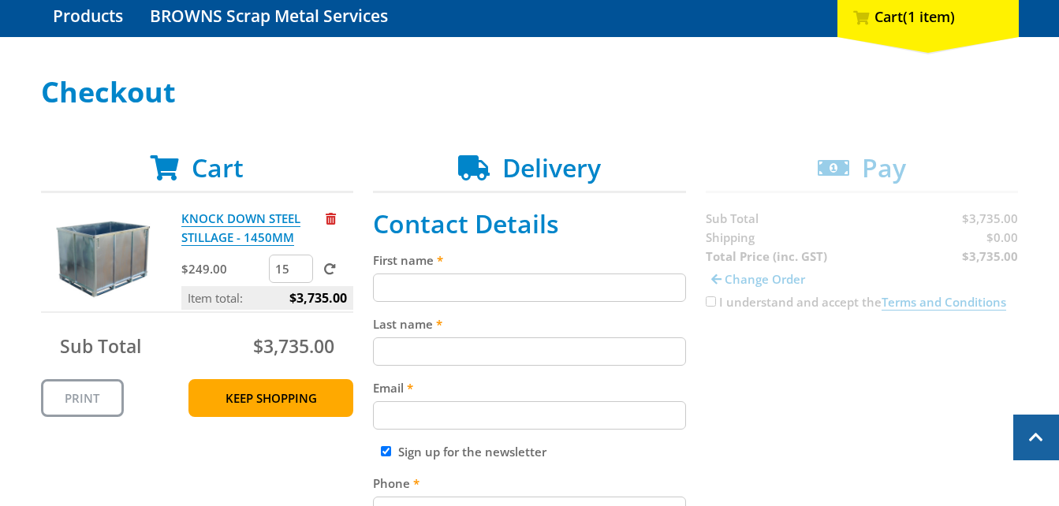
scroll to position [79, 0]
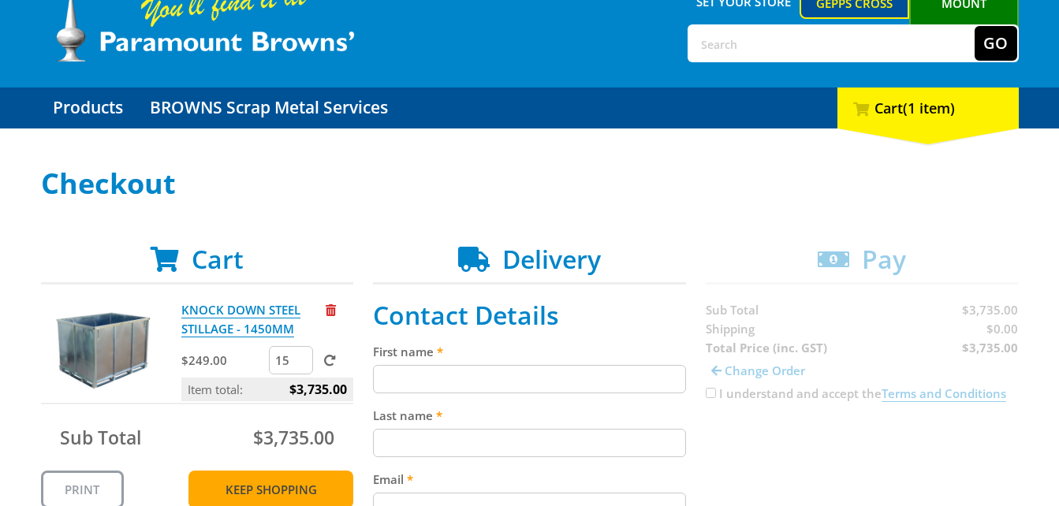
click at [265, 489] on link "Keep Shopping" at bounding box center [271, 490] width 165 height 38
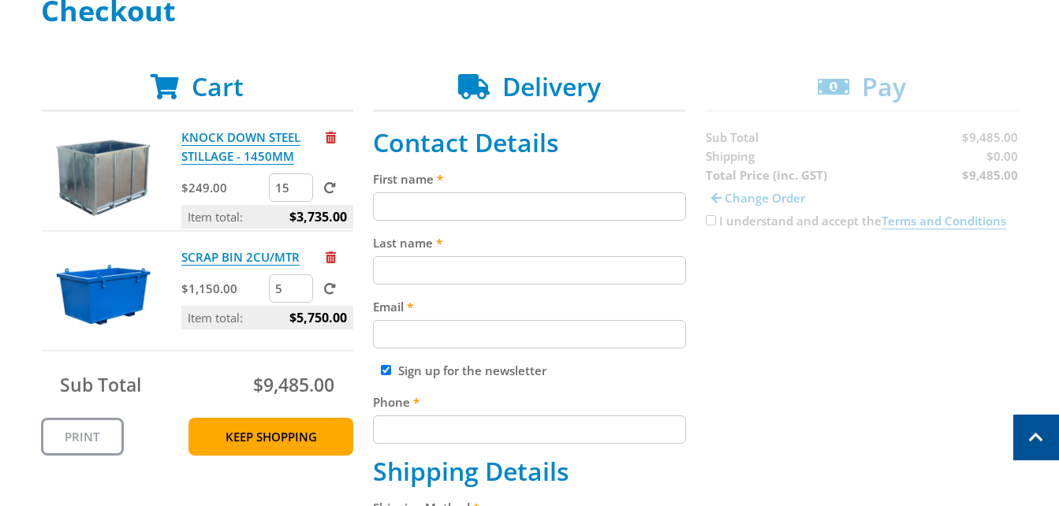
scroll to position [237, 0]
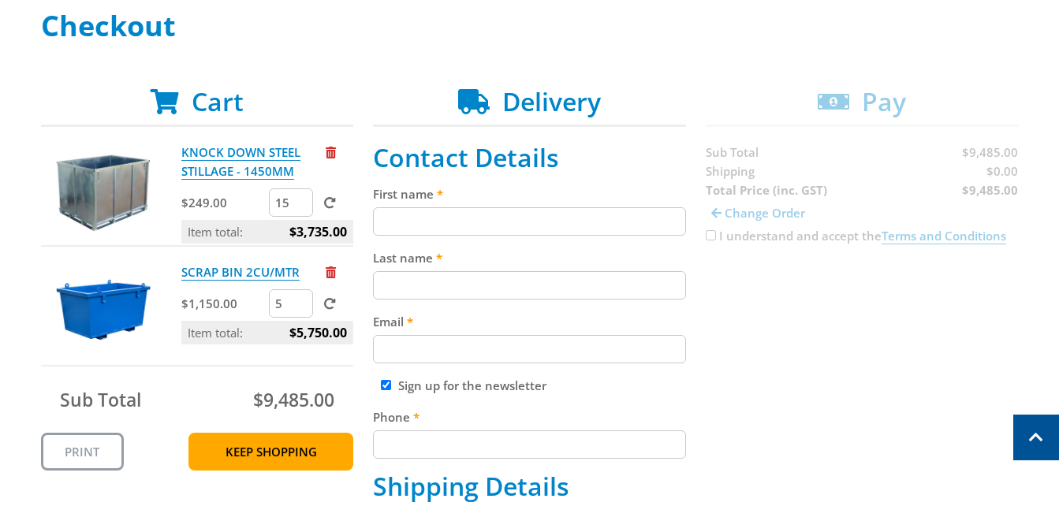
click at [467, 215] on input "First name" at bounding box center [529, 221] width 313 height 28
type input "zhifei"
type input "Xue"
type input "[EMAIL_ADDRESS][DOMAIN_NAME]"
type input "0406772358"
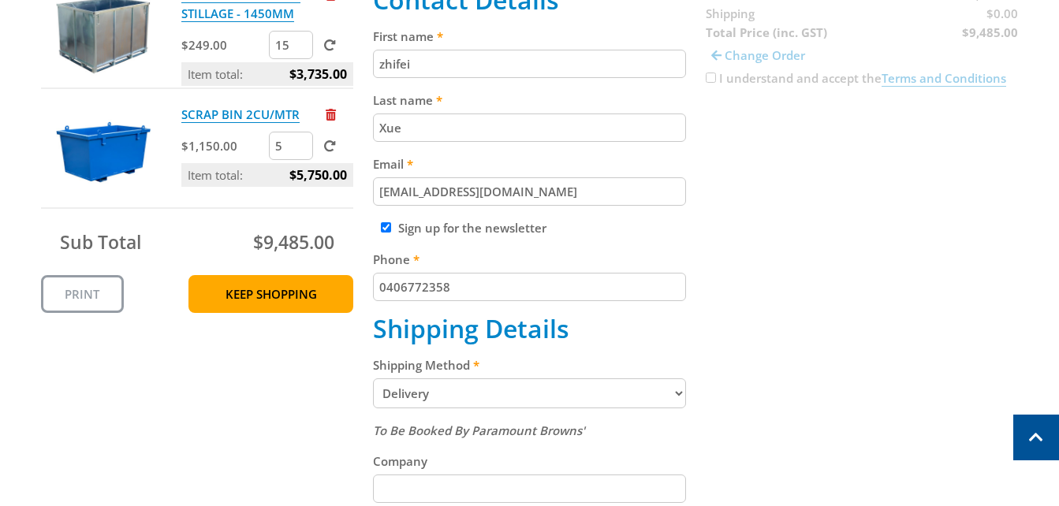
scroll to position [473, 0]
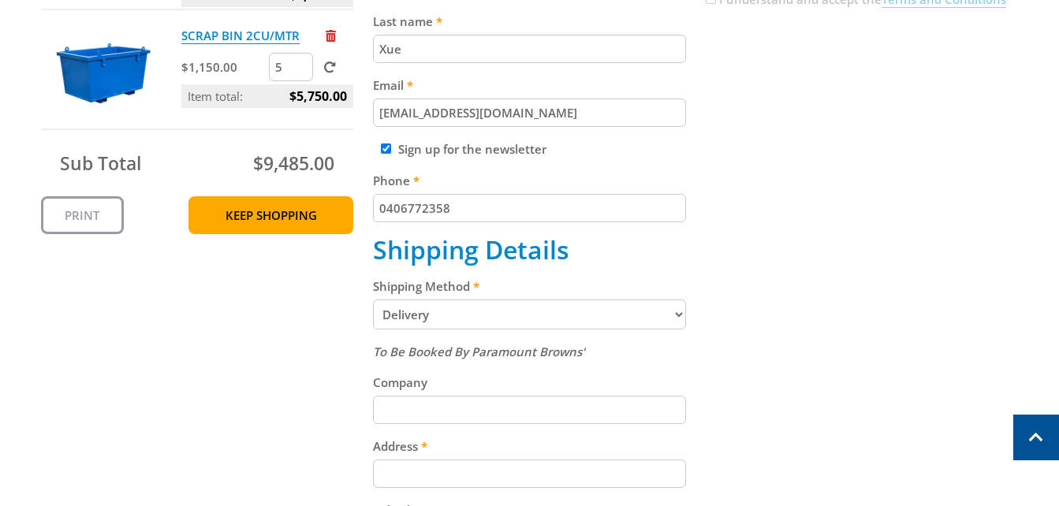
click at [598, 320] on select "Pickup from Gepps Cross Delivery" at bounding box center [529, 315] width 313 height 30
click at [373, 300] on select "Pickup from Gepps Cross Delivery" at bounding box center [529, 315] width 313 height 30
click at [668, 321] on select "Pickup from Gepps Cross Delivery" at bounding box center [529, 315] width 313 height 30
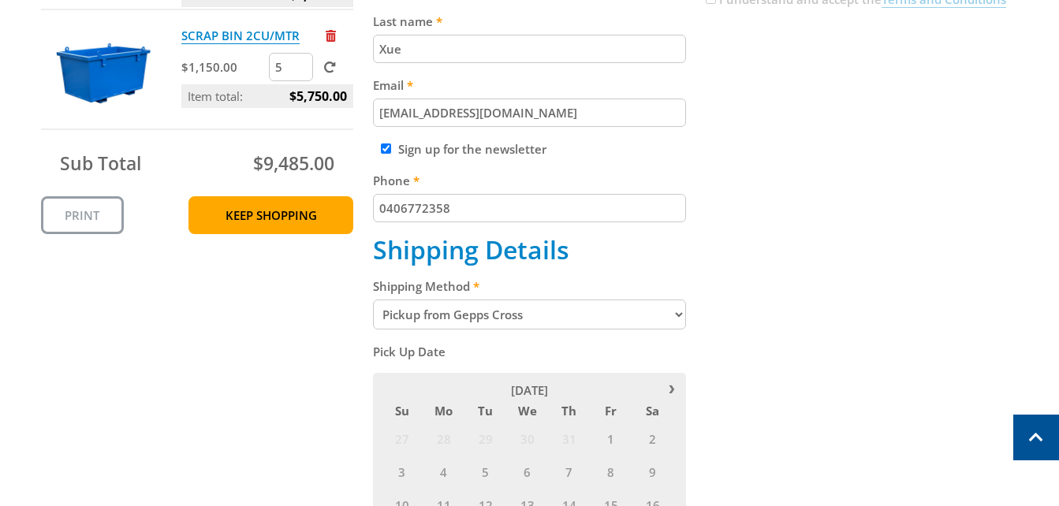
click at [521, 318] on select "Pickup from Gepps Cross Delivery" at bounding box center [529, 315] width 313 height 30
select select "Delivery"
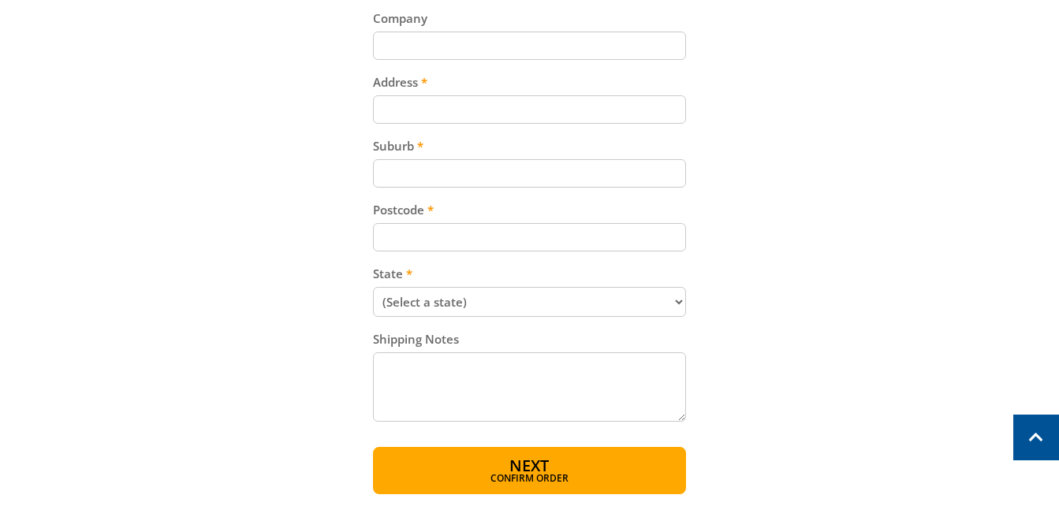
scroll to position [710, 0]
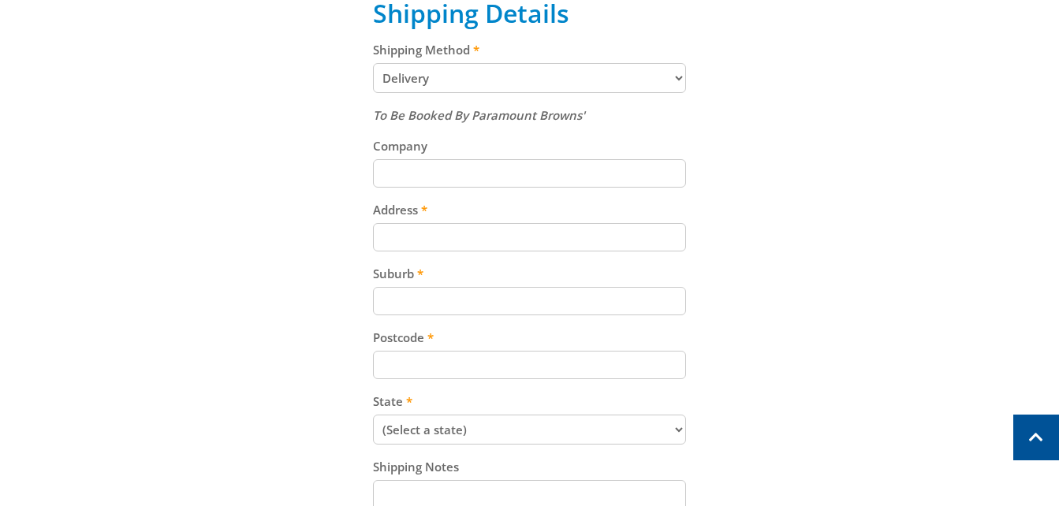
click at [414, 239] on input "Address" at bounding box center [529, 237] width 313 height 28
type input "[STREET_ADDRESS]"
type input "Hackham Recyclers"
type input "Hackham"
type input "5163"
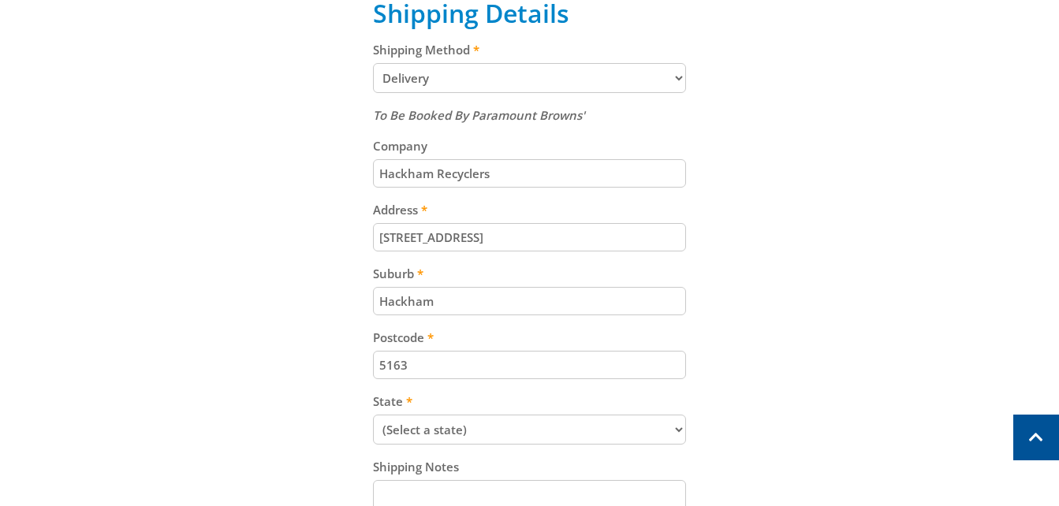
select select "SA"
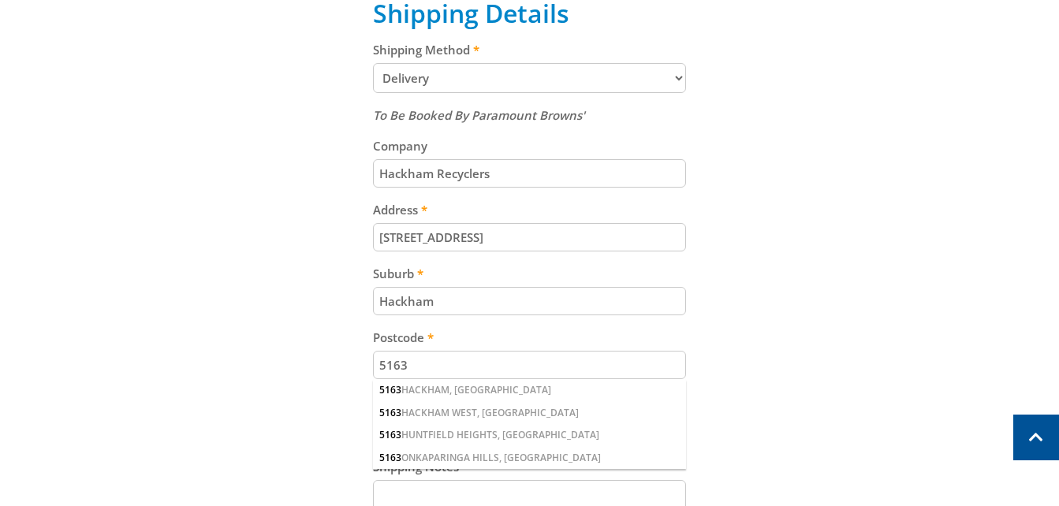
click at [870, 331] on div "Cart KNOCK DOWN STEEL STILLAGE - 1450MM $249.00 15 Item total: $3,735.00 SCRAP …" at bounding box center [530, 117] width 978 height 1009
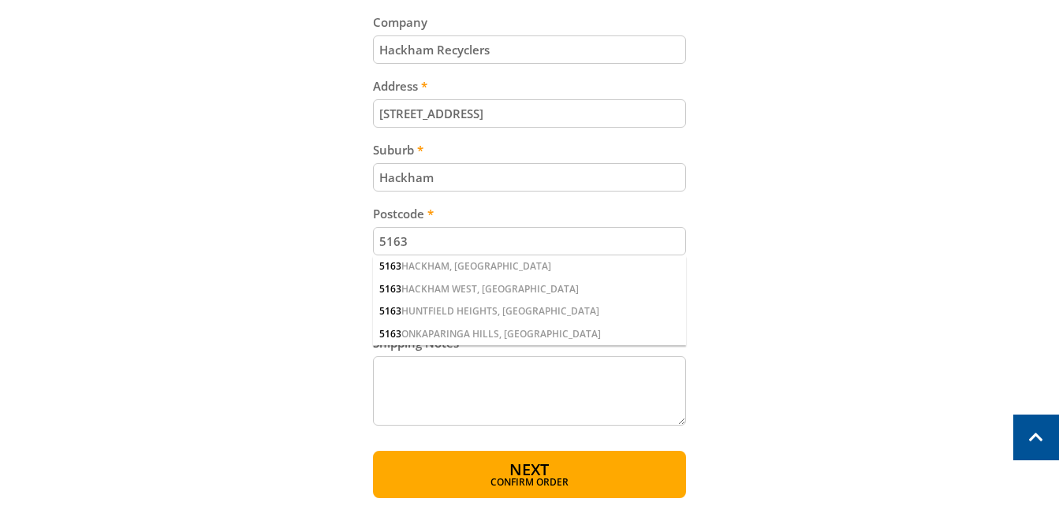
scroll to position [868, 0]
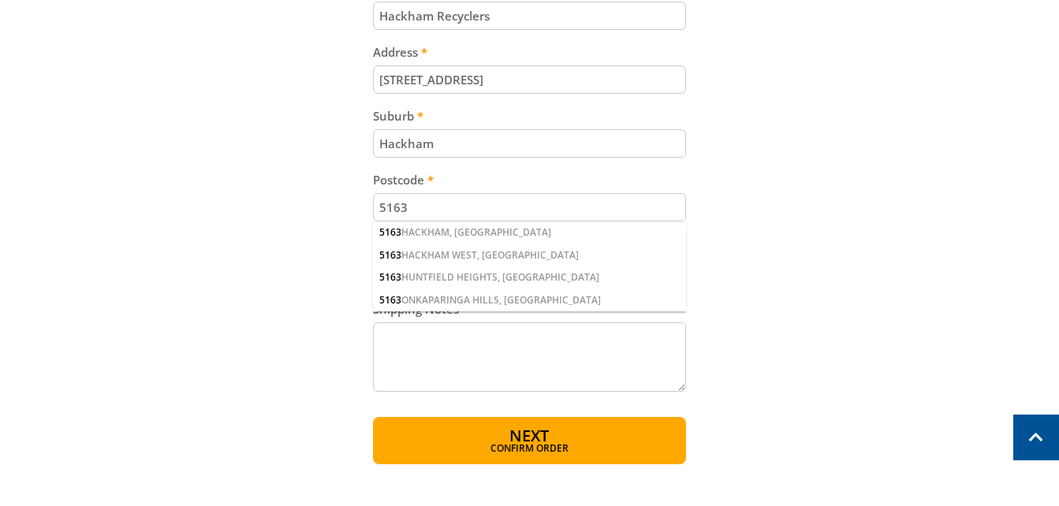
click at [561, 440] on button "Next Confirm order" at bounding box center [529, 440] width 313 height 47
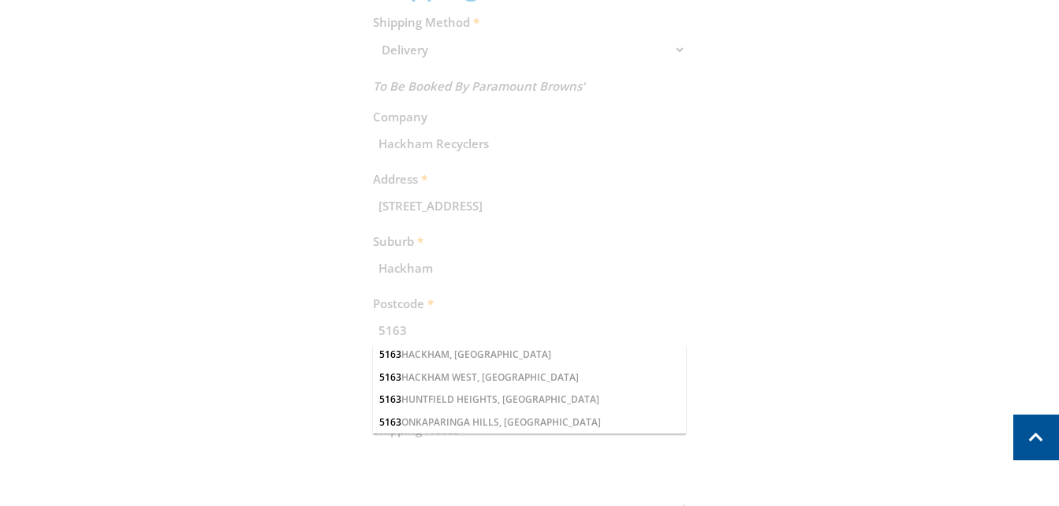
scroll to position [876, 0]
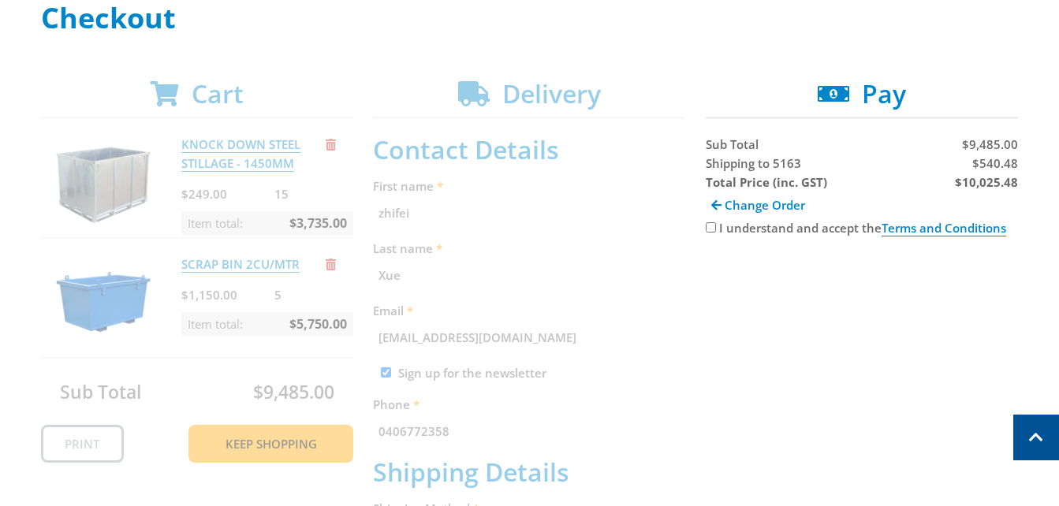
scroll to position [166, 0]
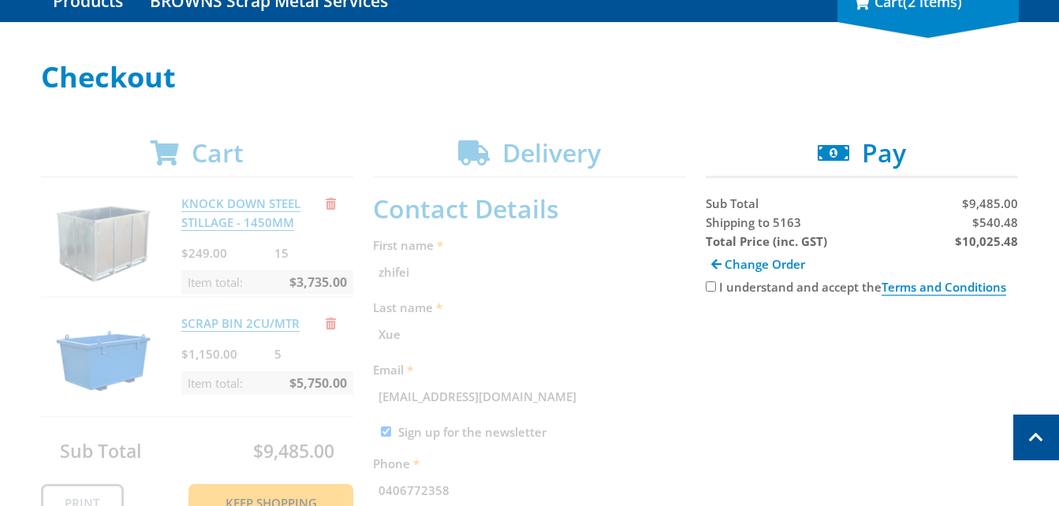
scroll to position [8, 0]
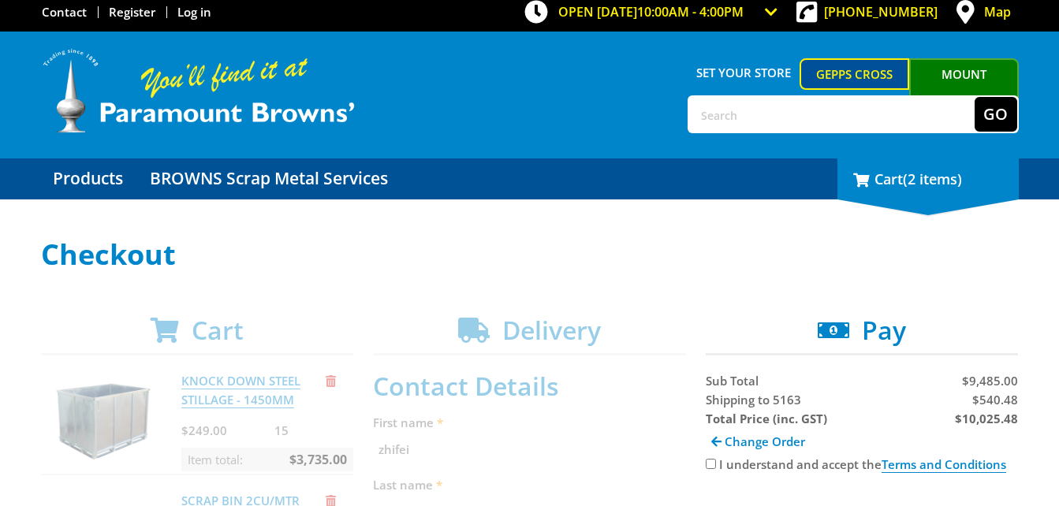
click at [923, 196] on div "2 Cart (2 items)" at bounding box center [928, 179] width 181 height 41
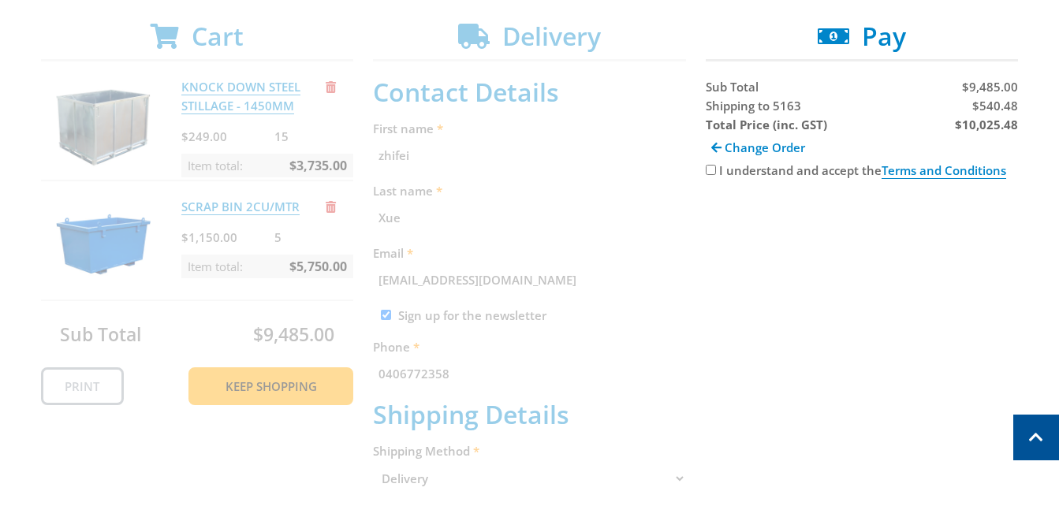
scroll to position [79, 0]
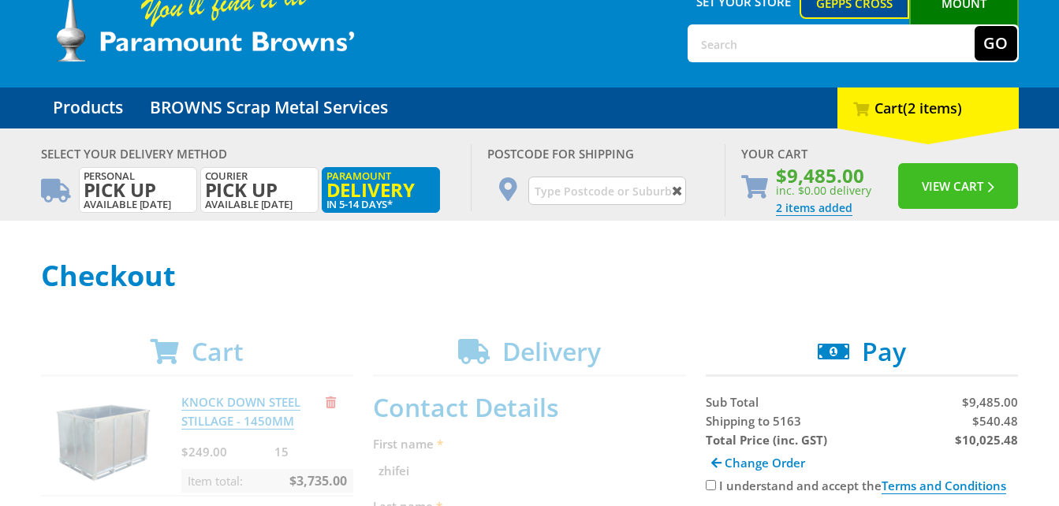
click at [953, 172] on button "View Cart" at bounding box center [959, 186] width 120 height 46
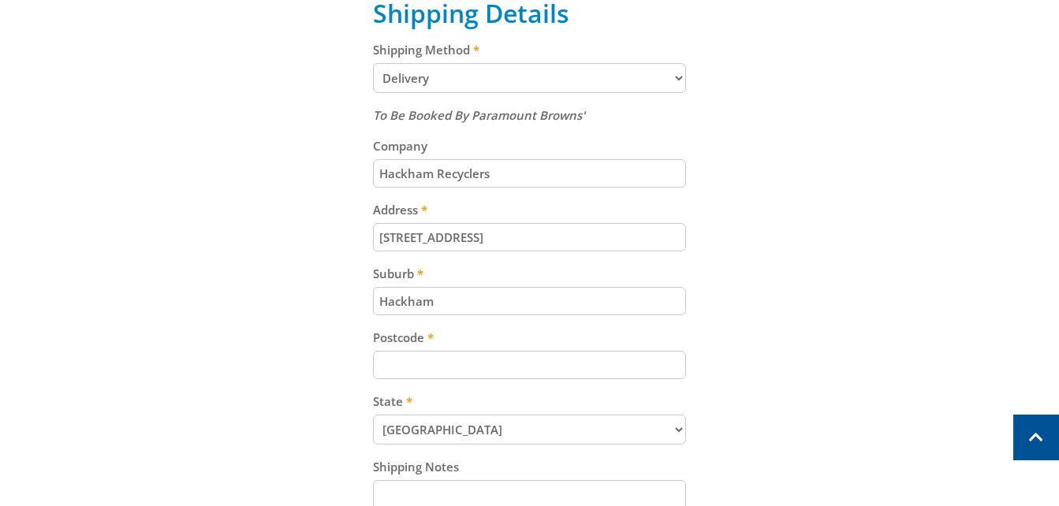
scroll to position [868, 0]
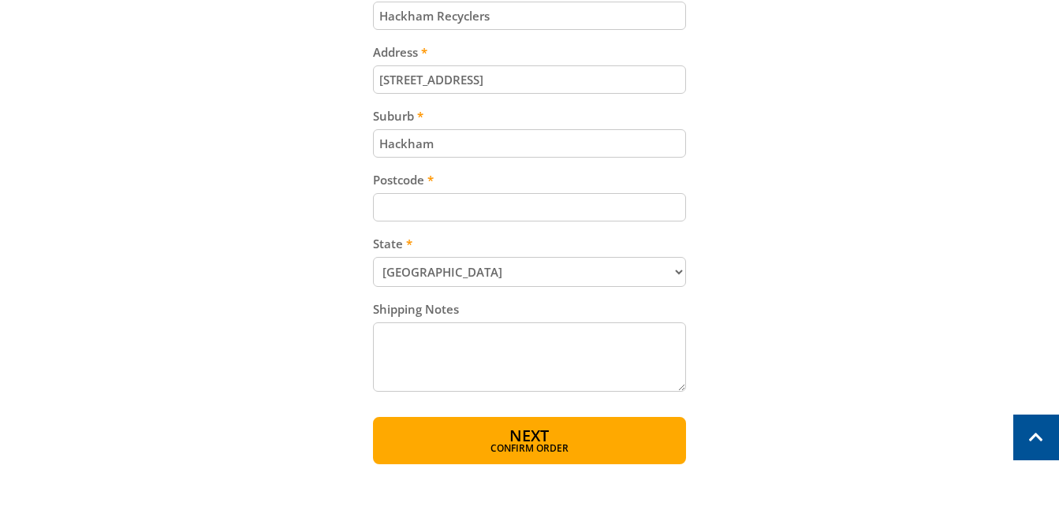
click at [479, 211] on input "Postcode" at bounding box center [529, 207] width 313 height 28
type input "5163"
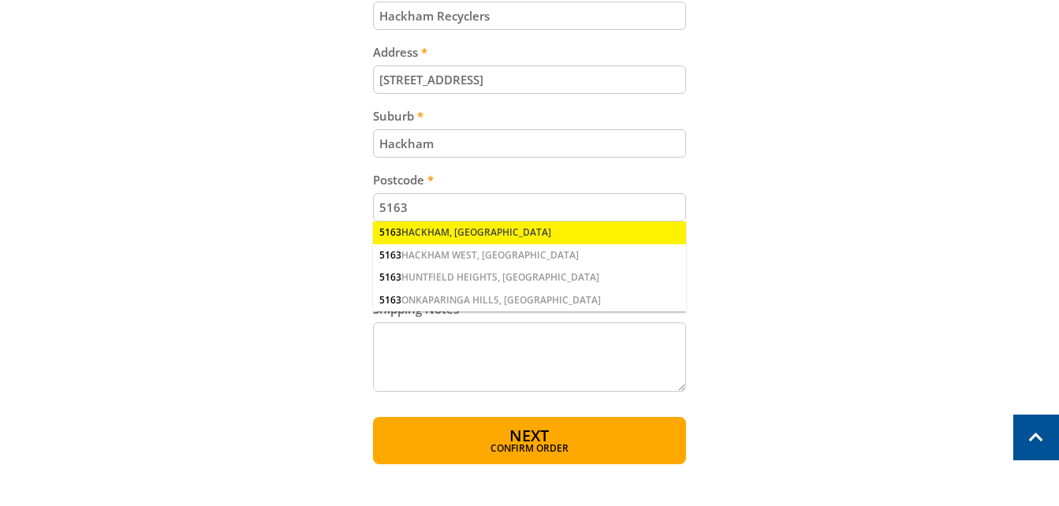
click at [446, 227] on div "5163 HACKHAM, [GEOGRAPHIC_DATA]" at bounding box center [529, 233] width 313 height 22
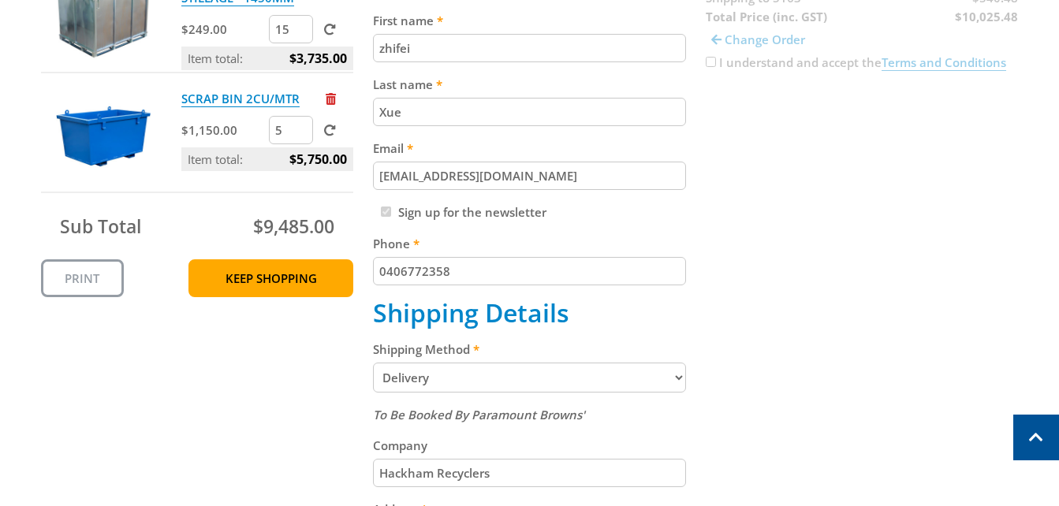
scroll to position [316, 0]
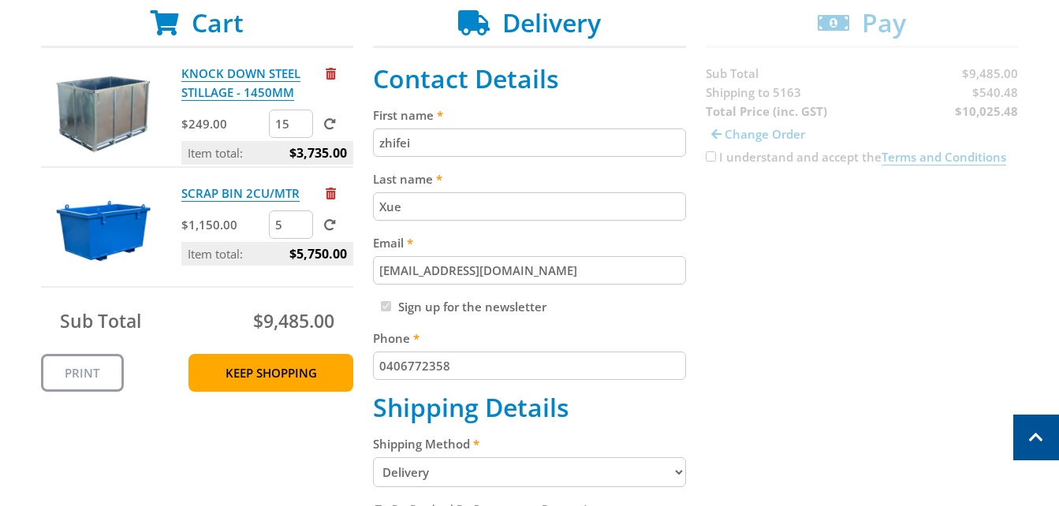
click at [710, 152] on div "Cart KNOCK DOWN STEEL STILLAGE - 1450MM $249.00 15 Item total: $3,735.00 SCRAP …" at bounding box center [530, 512] width 978 height 1009
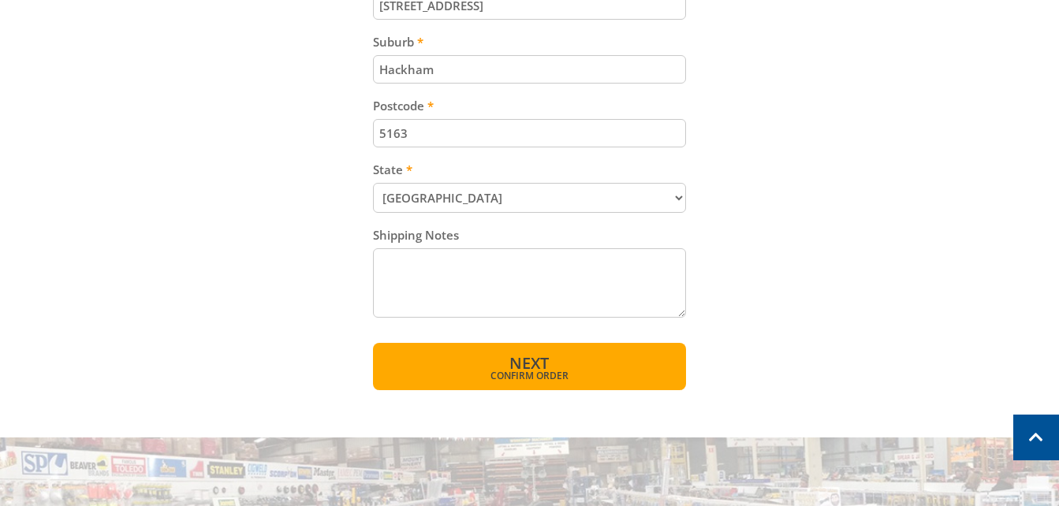
scroll to position [947, 0]
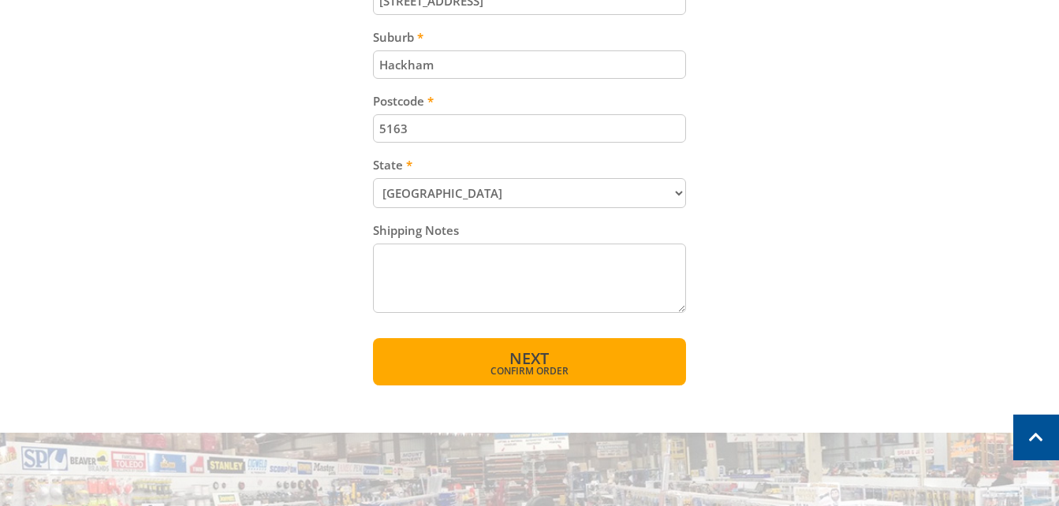
click at [523, 373] on span "Confirm order" at bounding box center [529, 371] width 245 height 9
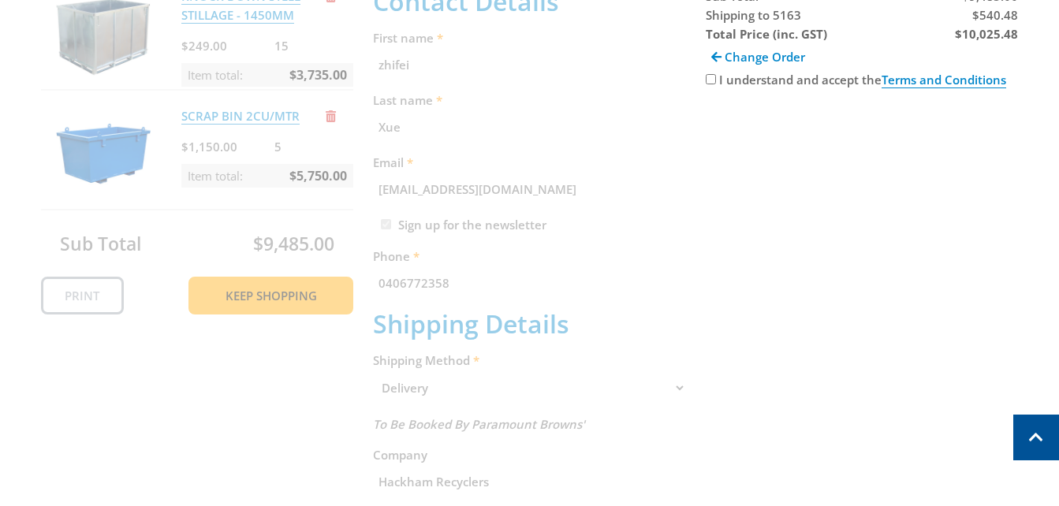
scroll to position [323, 0]
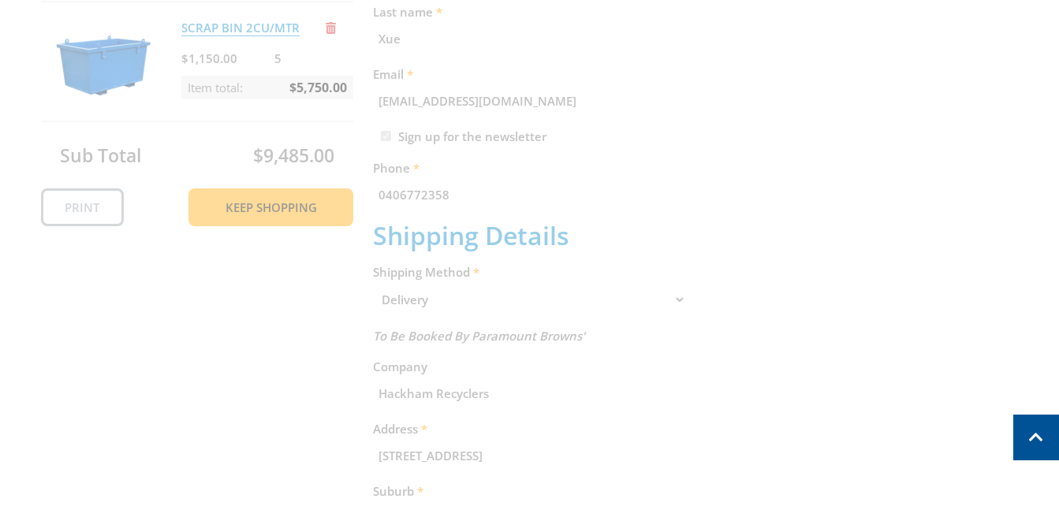
click at [719, 234] on div "Cart KNOCK DOWN STEEL STILLAGE - 1450MM $249.00 15 Item total: $3,735.00 SCRAP …" at bounding box center [530, 338] width 978 height 992
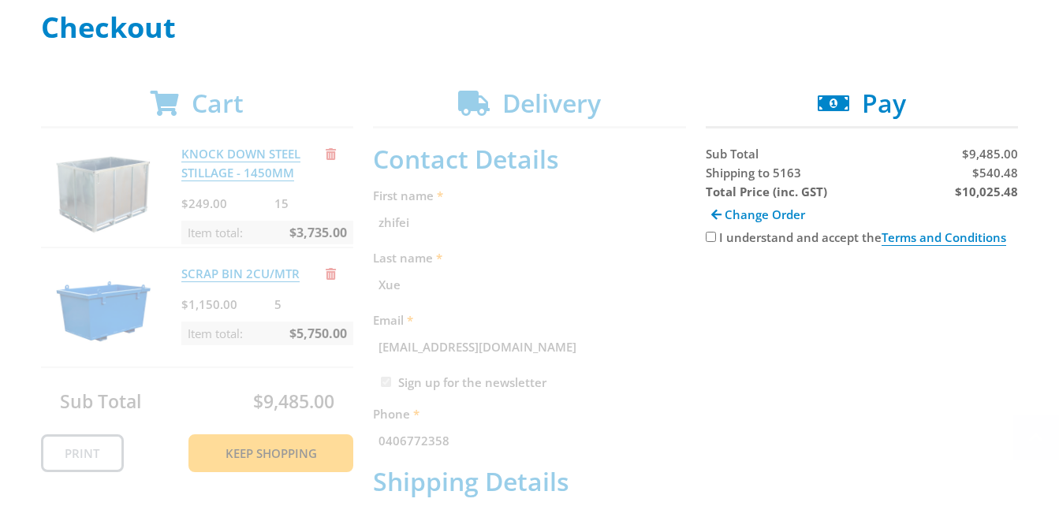
scroll to position [245, 0]
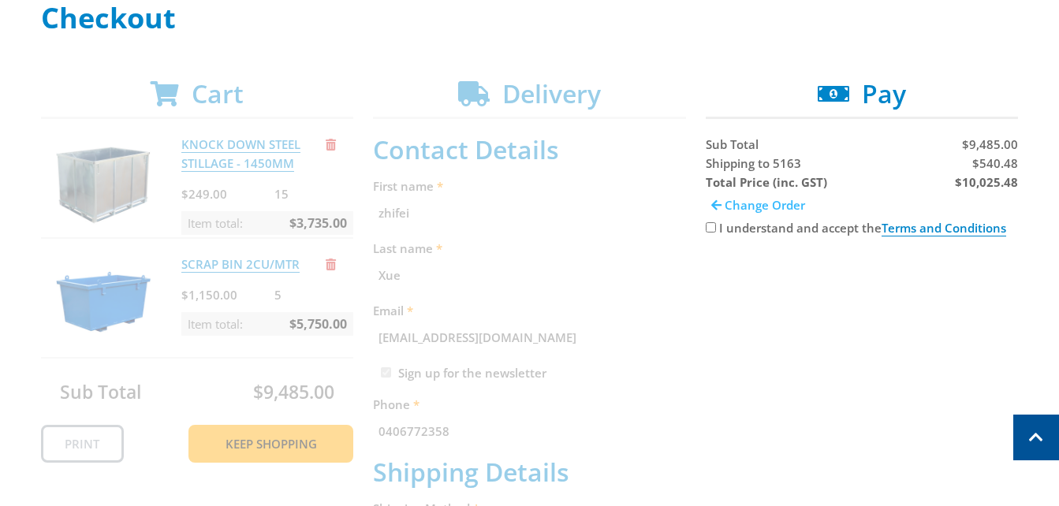
click at [735, 207] on span "Change Order" at bounding box center [765, 205] width 80 height 16
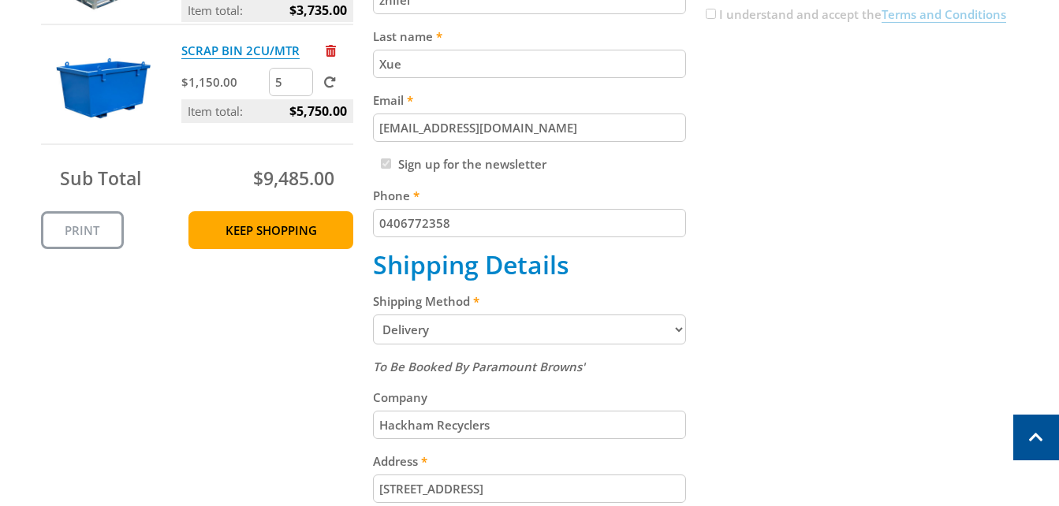
scroll to position [481, 0]
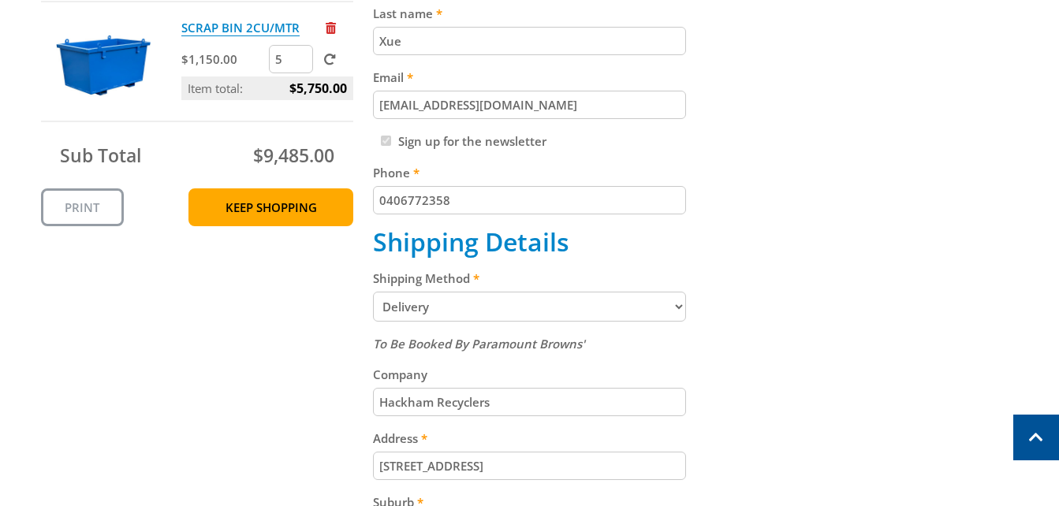
click at [557, 312] on select "Pickup from Gepps Cross Delivery" at bounding box center [529, 307] width 313 height 30
select select "Pickup"
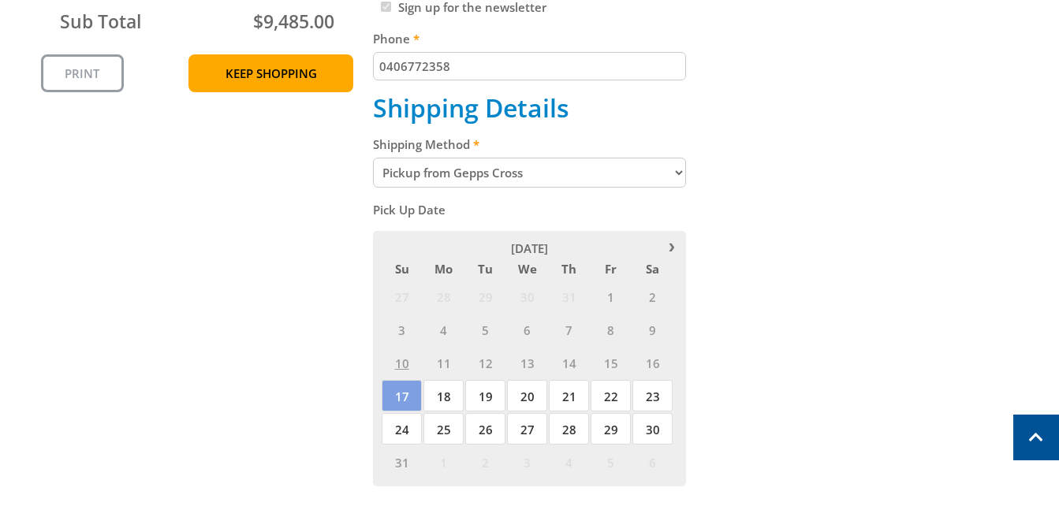
scroll to position [718, 0]
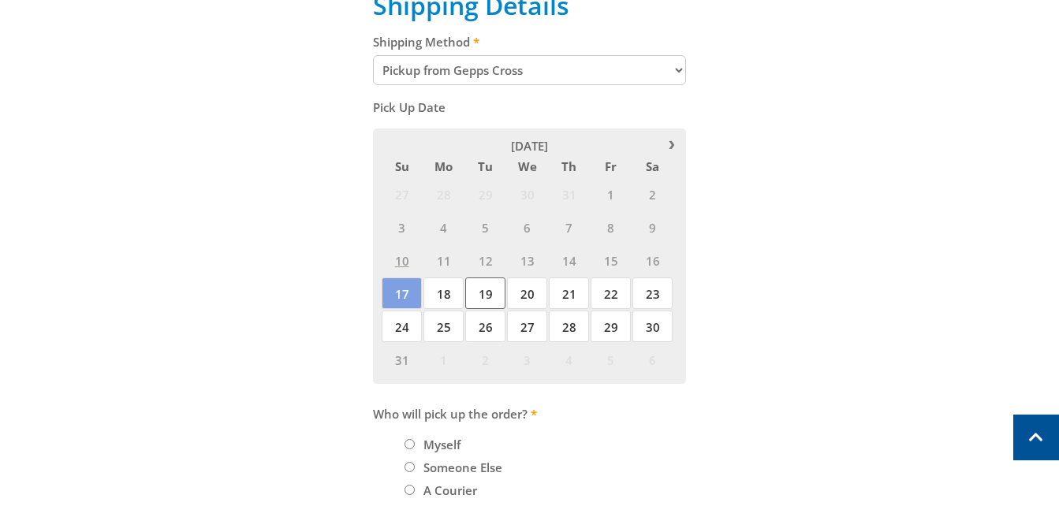
click at [489, 294] on span "19" at bounding box center [485, 294] width 40 height 32
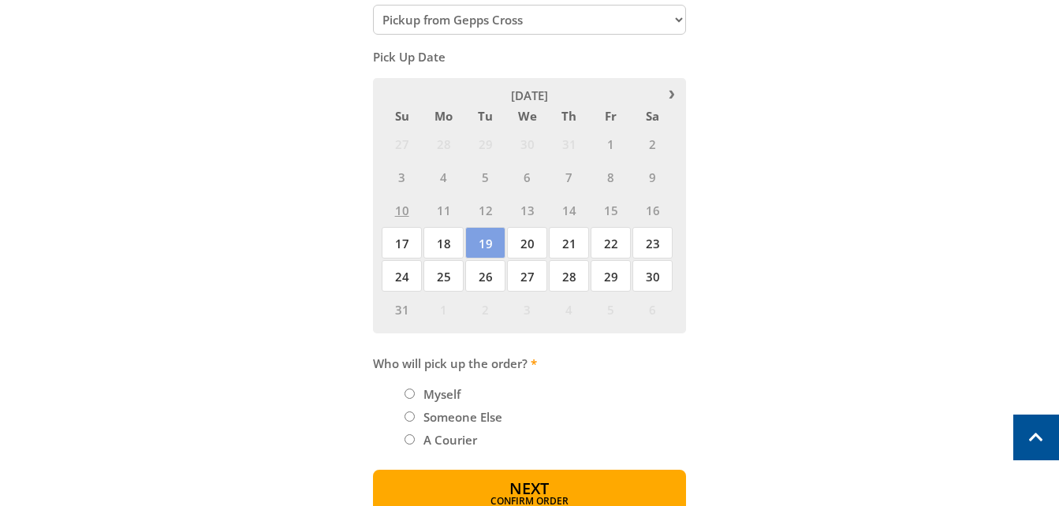
scroll to position [876, 0]
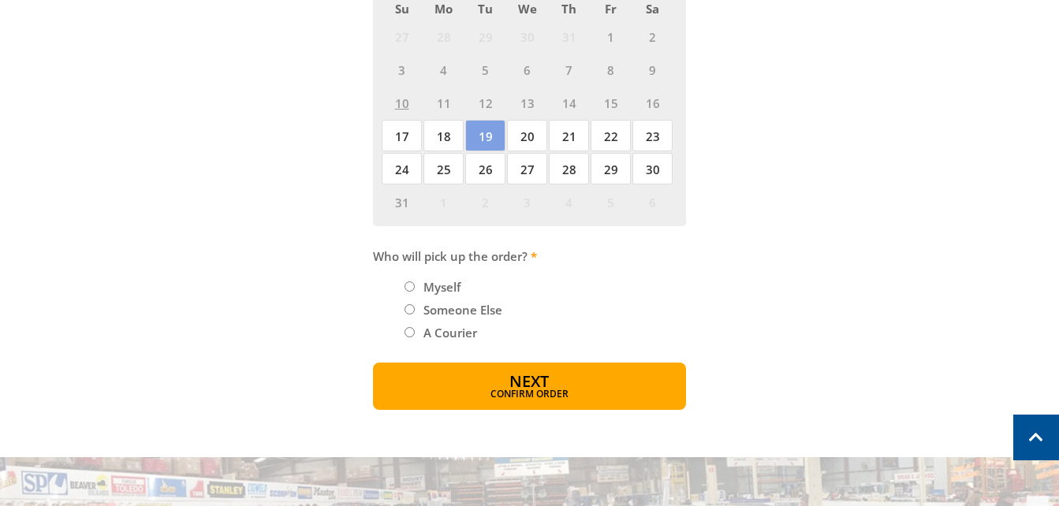
click at [409, 287] on input "Myself" at bounding box center [410, 287] width 10 height 10
radio input "true"
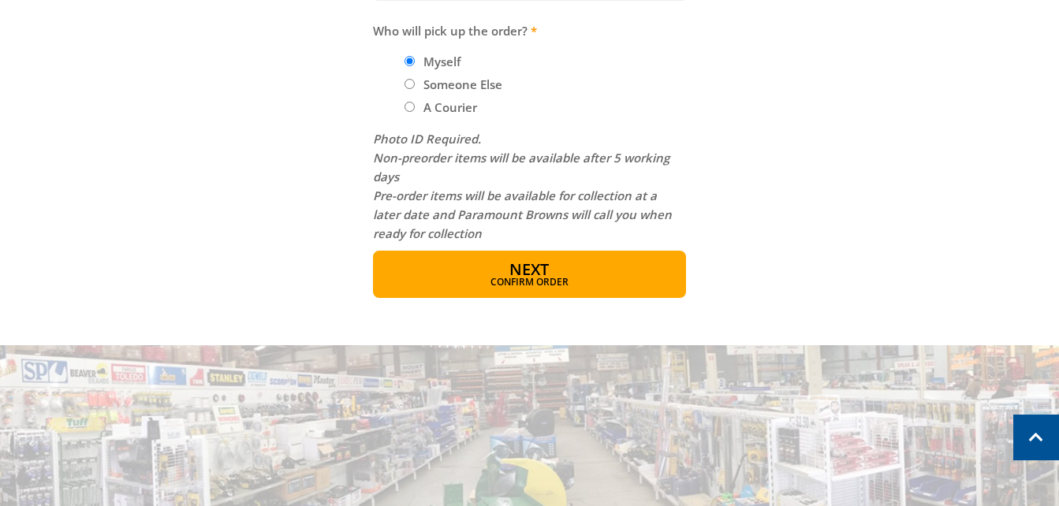
scroll to position [1112, 0]
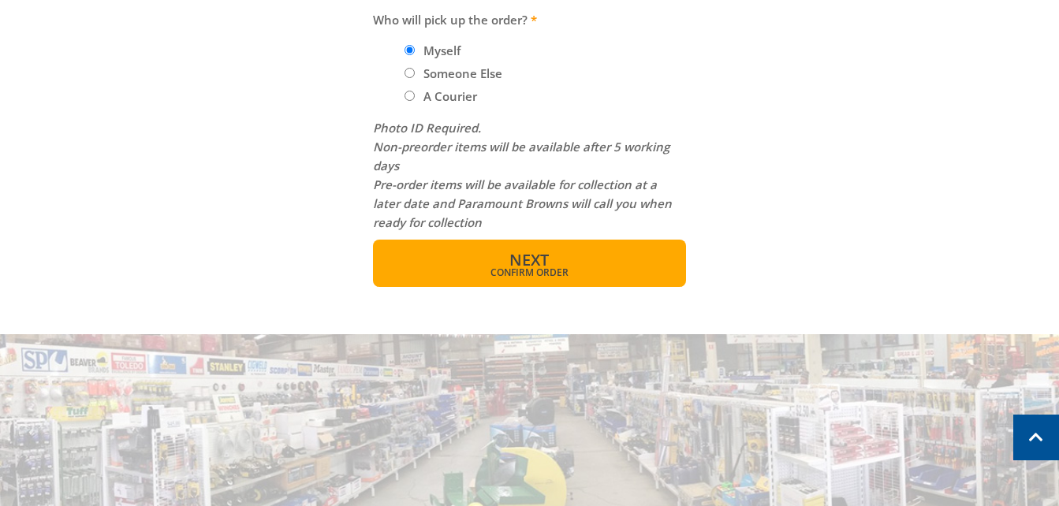
click at [539, 271] on span "Confirm order" at bounding box center [529, 272] width 245 height 9
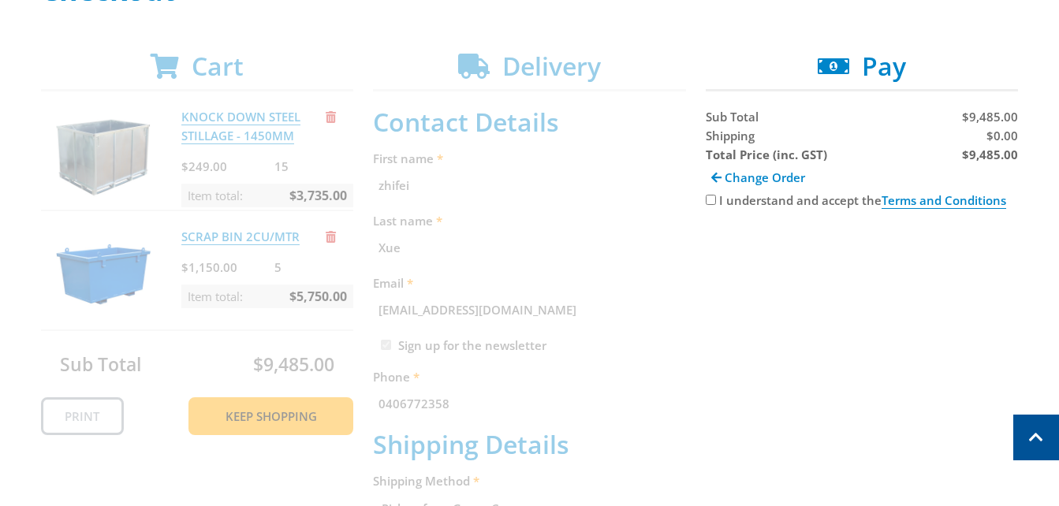
scroll to position [245, 0]
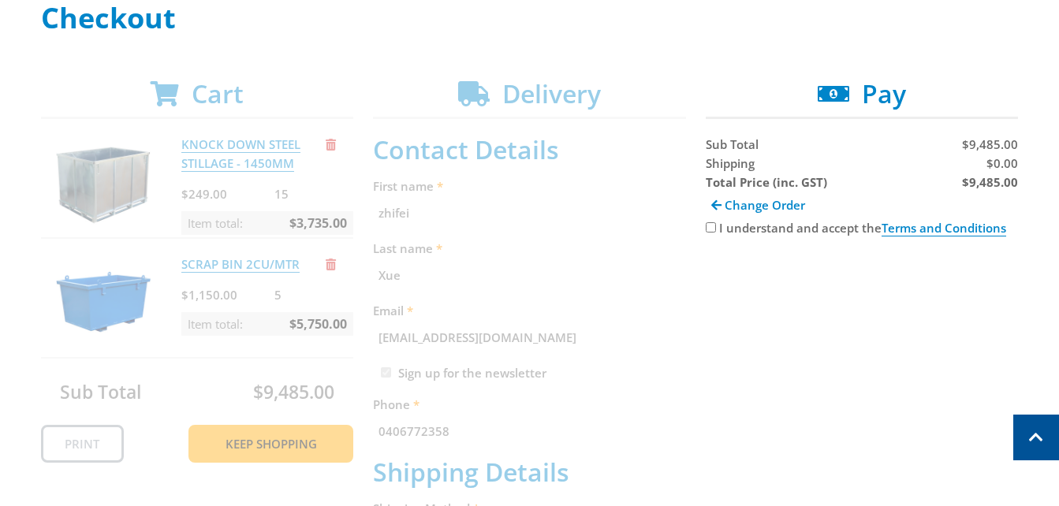
click at [708, 230] on input "I understand and accept the Terms and Conditions" at bounding box center [711, 227] width 10 height 10
checkbox input "true"
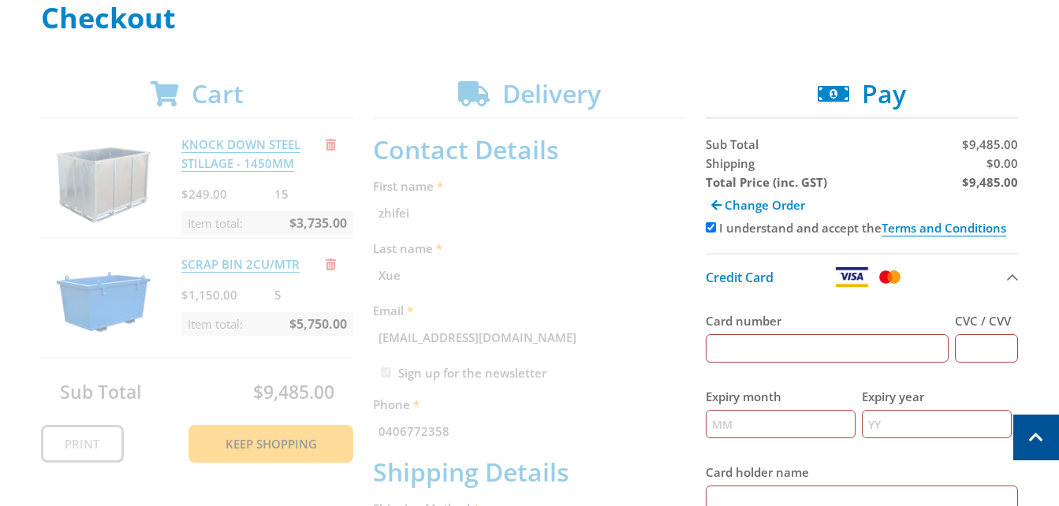
click at [733, 358] on input "Card number" at bounding box center [828, 348] width 244 height 28
type input "[CREDIT_CARD_NUMBER]"
type input "341"
type input "02"
type input "2026"
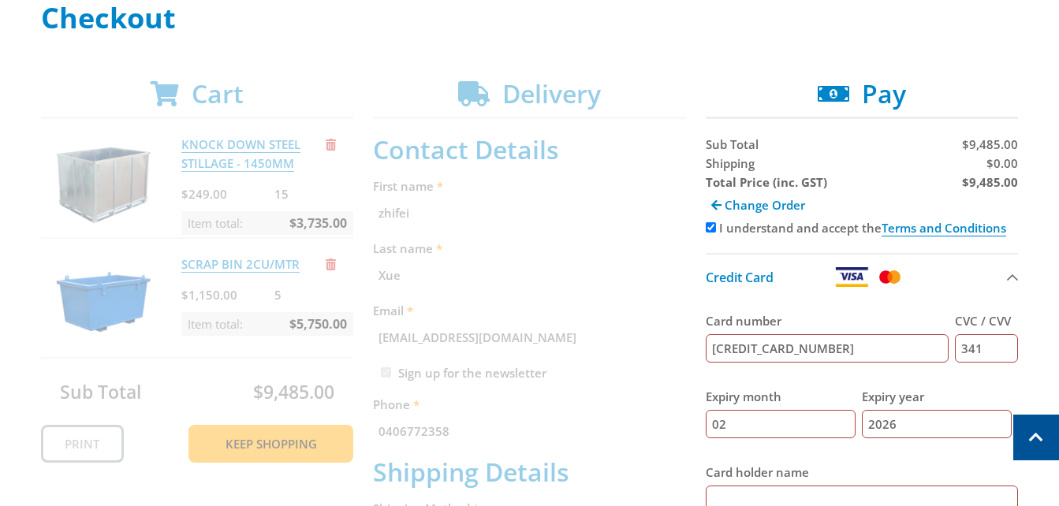
type input "[PERSON_NAME]"
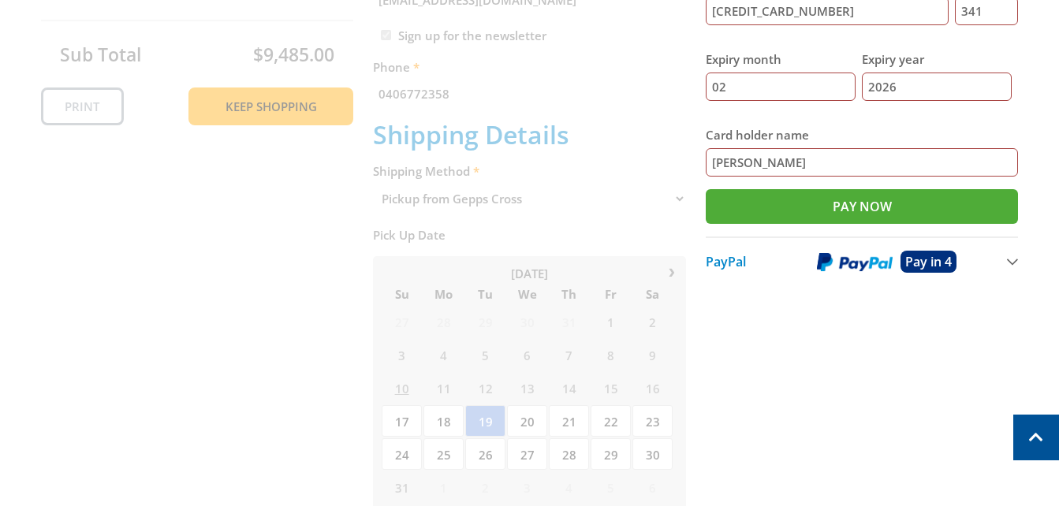
scroll to position [481, 0]
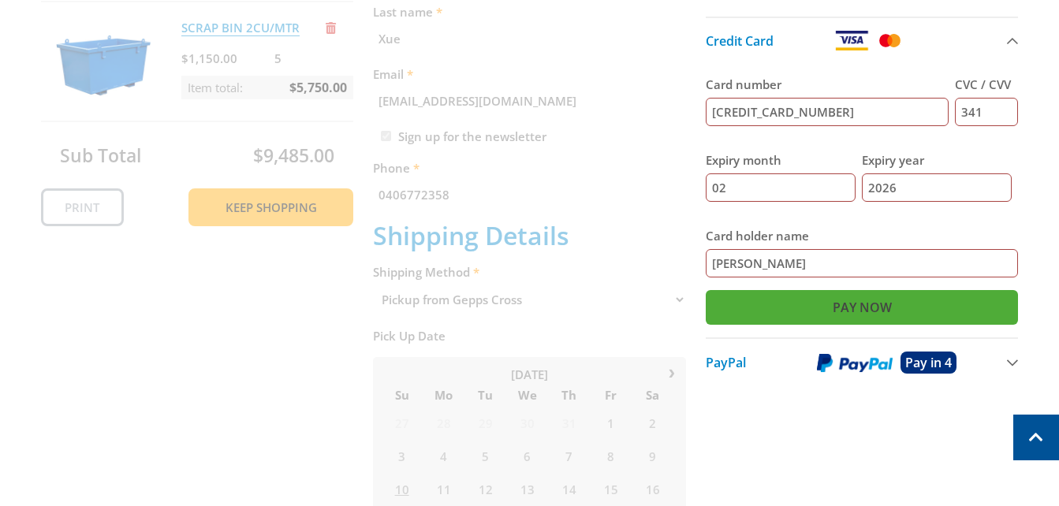
click at [890, 314] on input "Pay Now" at bounding box center [862, 307] width 313 height 35
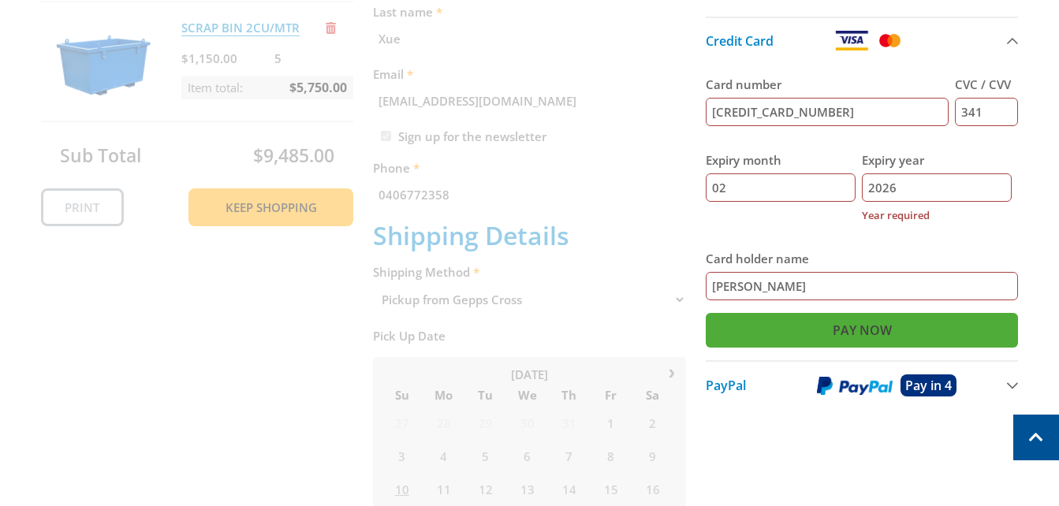
click at [864, 337] on input "Pay Now" at bounding box center [862, 330] width 313 height 35
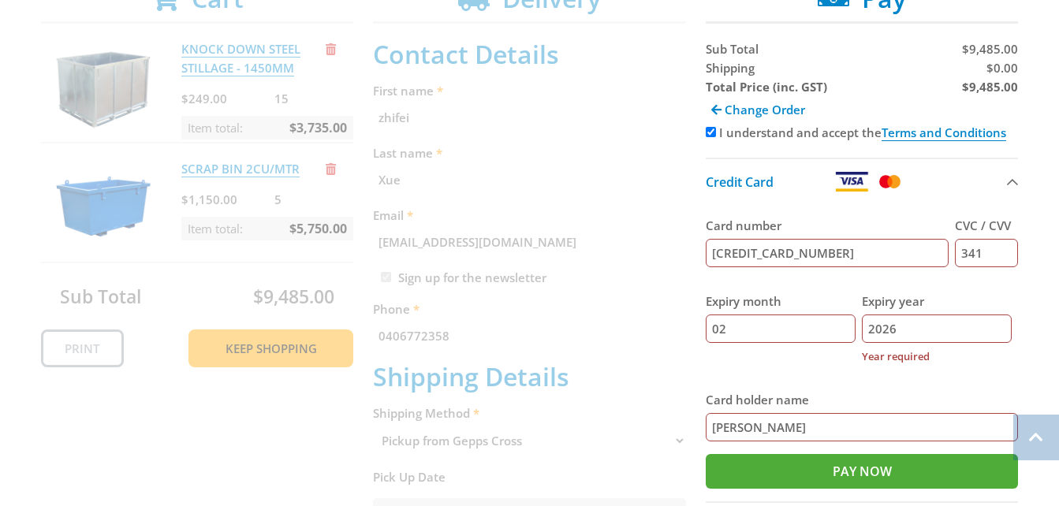
scroll to position [402, 0]
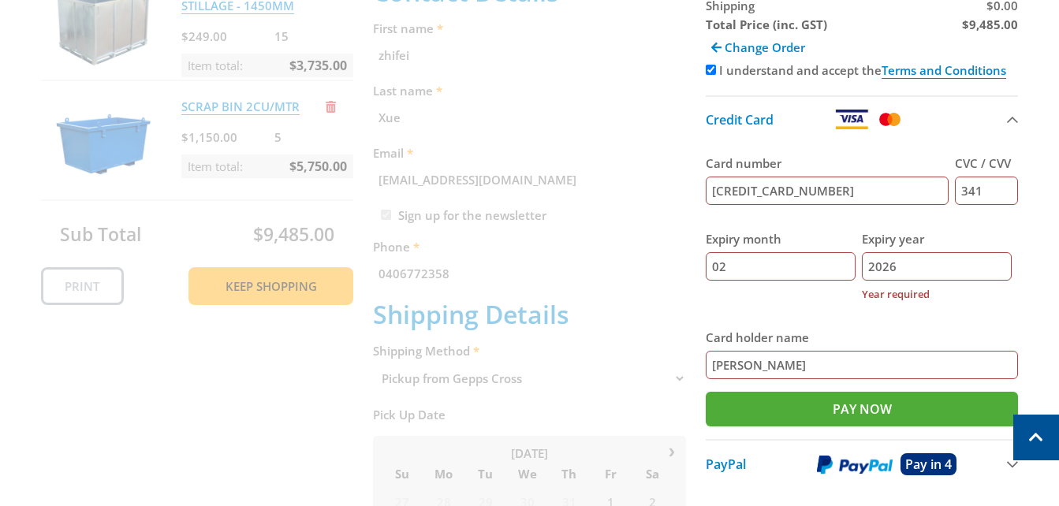
click at [919, 312] on div "Expiry year [DATE] Year required" at bounding box center [937, 267] width 150 height 99
click at [925, 323] on fieldset "Card number [CREDIT_CARD_NUMBER] CVC / CVV 341 Expiry month 02 Expiry year [DAT…" at bounding box center [862, 267] width 313 height 250
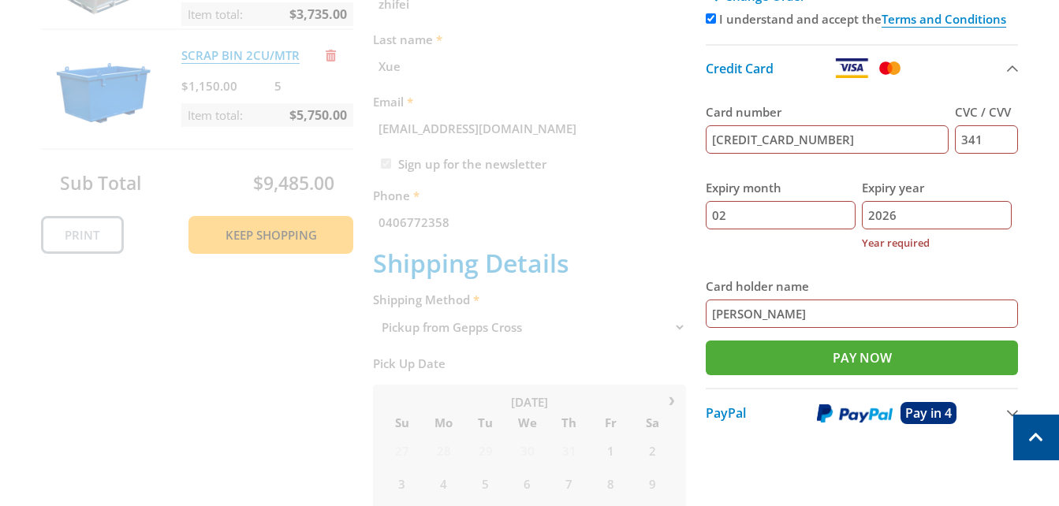
scroll to position [481, 0]
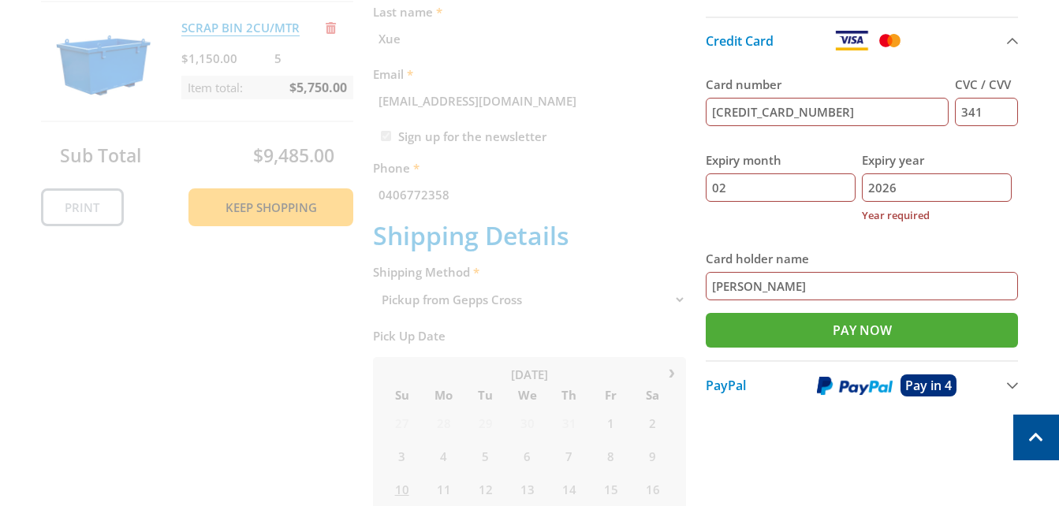
click at [903, 196] on input "2026" at bounding box center [937, 188] width 150 height 28
click at [828, 226] on div "Expiry month 02" at bounding box center [781, 188] width 150 height 99
click at [869, 339] on input "Pay Now" at bounding box center [862, 330] width 313 height 35
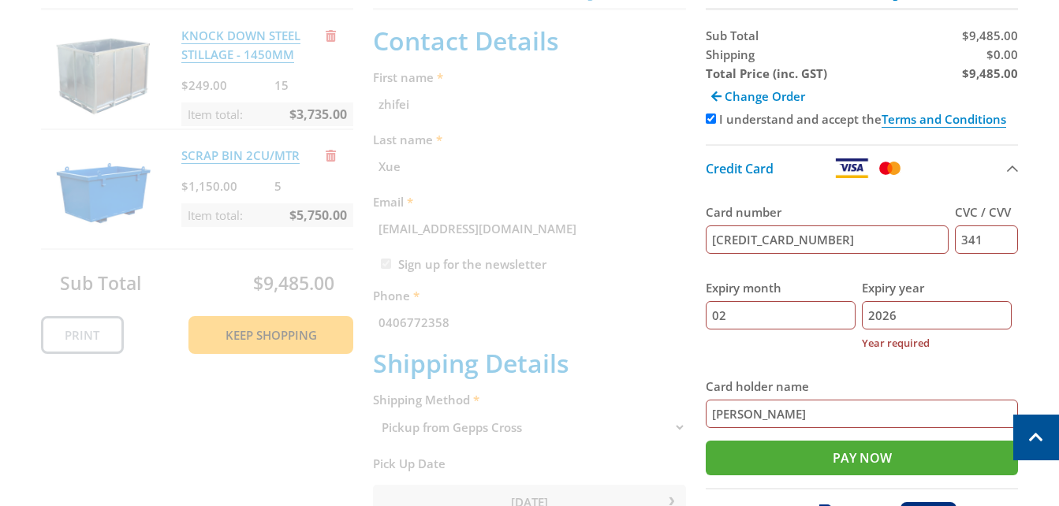
scroll to position [323, 0]
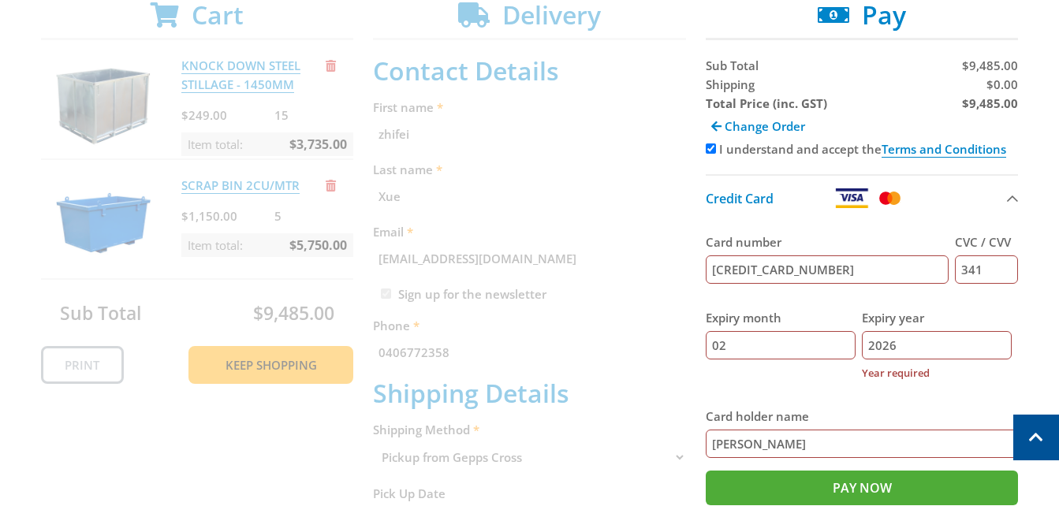
click at [943, 283] on input "[CREDIT_CARD_NUMBER]" at bounding box center [828, 270] width 244 height 28
click at [972, 319] on label "Expiry year" at bounding box center [937, 317] width 150 height 19
click at [972, 331] on input "2026" at bounding box center [937, 345] width 150 height 28
click at [772, 339] on input "02" at bounding box center [781, 345] width 150 height 28
drag, startPoint x: 847, startPoint y: 404, endPoint x: 855, endPoint y: 398, distance: 9.6
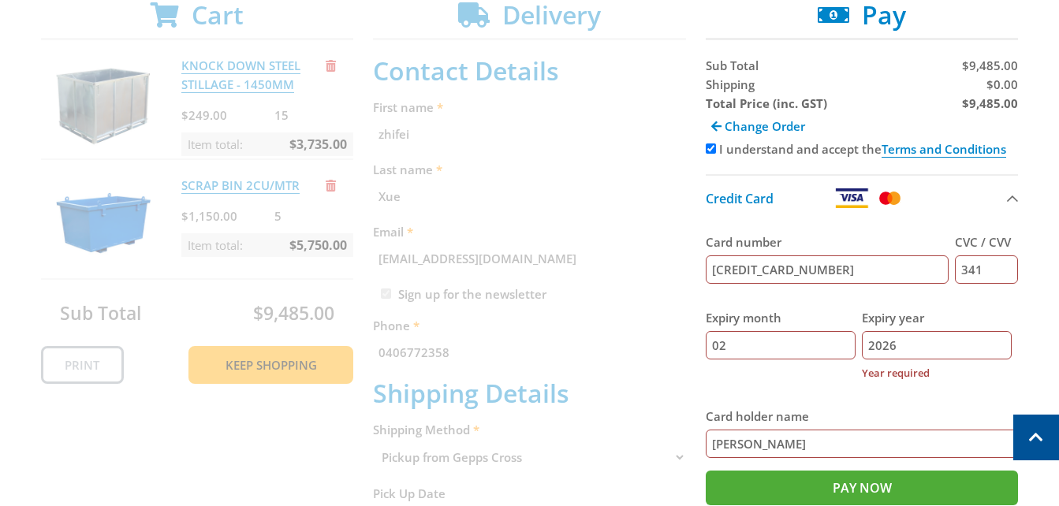
click at [855, 398] on fieldset "Card number [CREDIT_CARD_NUMBER] CVC / CVV 341 Expiry month 02 Expiry year [DAT…" at bounding box center [862, 346] width 313 height 250
click at [855, 395] on div "Expiry month 02" at bounding box center [781, 346] width 150 height 99
click at [986, 277] on input "341" at bounding box center [986, 270] width 63 height 28
click at [771, 395] on div "Expiry month 02" at bounding box center [781, 346] width 150 height 99
drag, startPoint x: 883, startPoint y: 353, endPoint x: 867, endPoint y: 351, distance: 16.0
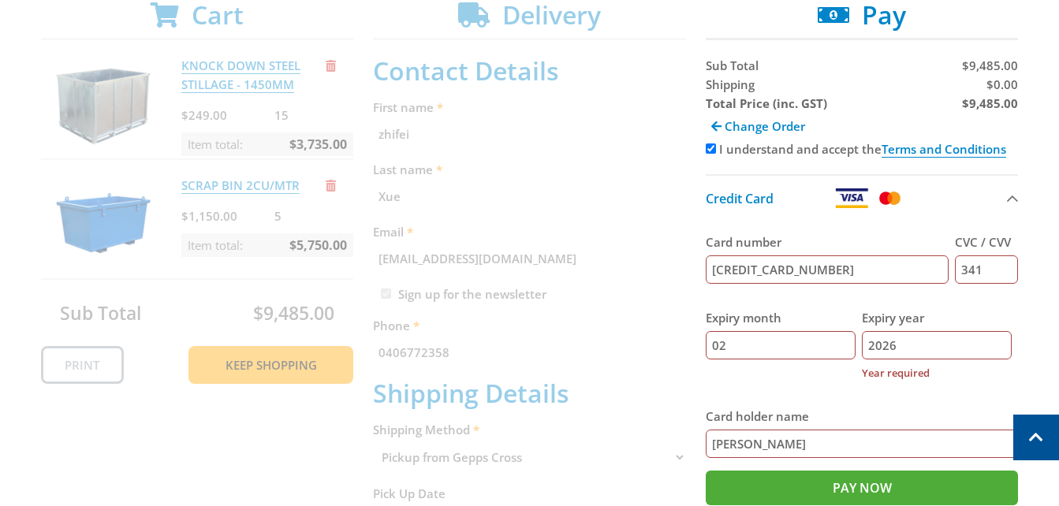
click at [867, 351] on input "2026" at bounding box center [937, 345] width 150 height 28
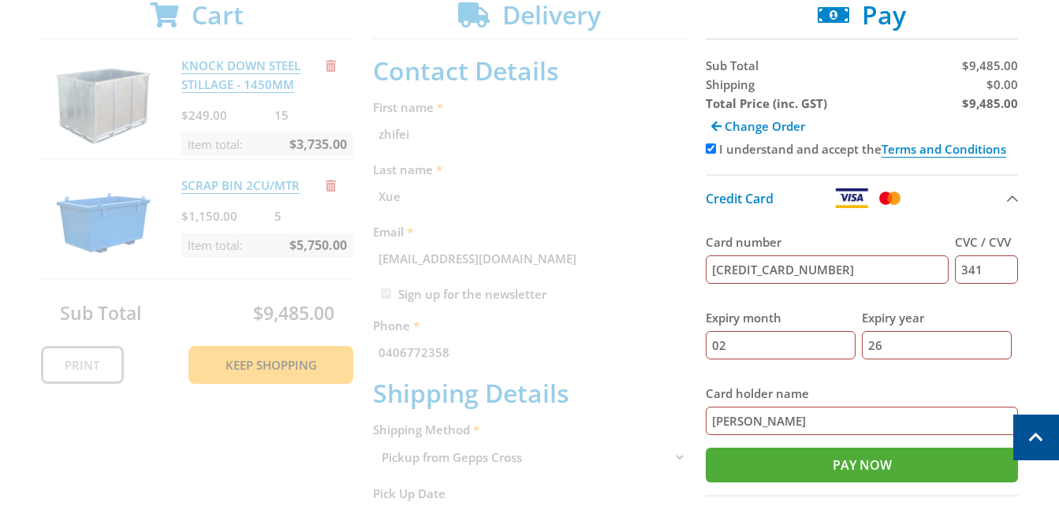
type input "26"
click at [864, 391] on label "Card holder name" at bounding box center [862, 393] width 313 height 19
click at [864, 407] on input "[PERSON_NAME]" at bounding box center [862, 421] width 313 height 28
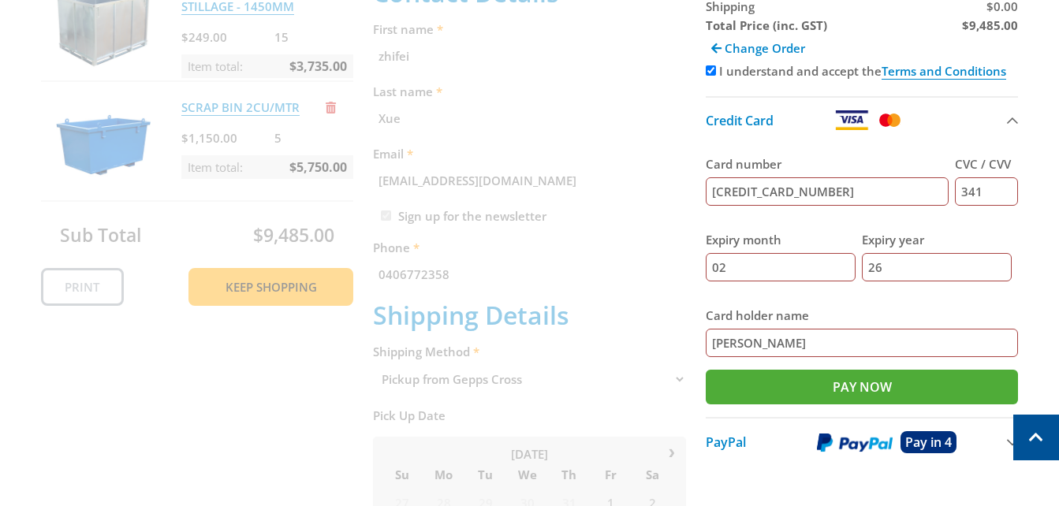
scroll to position [402, 0]
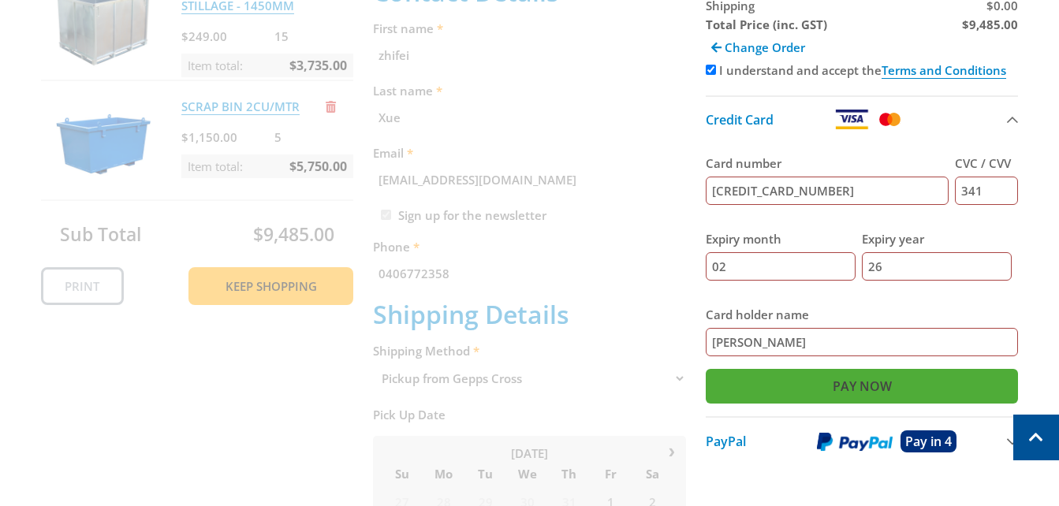
click at [893, 399] on input "Pay Now" at bounding box center [862, 386] width 313 height 35
type input "Paying..."
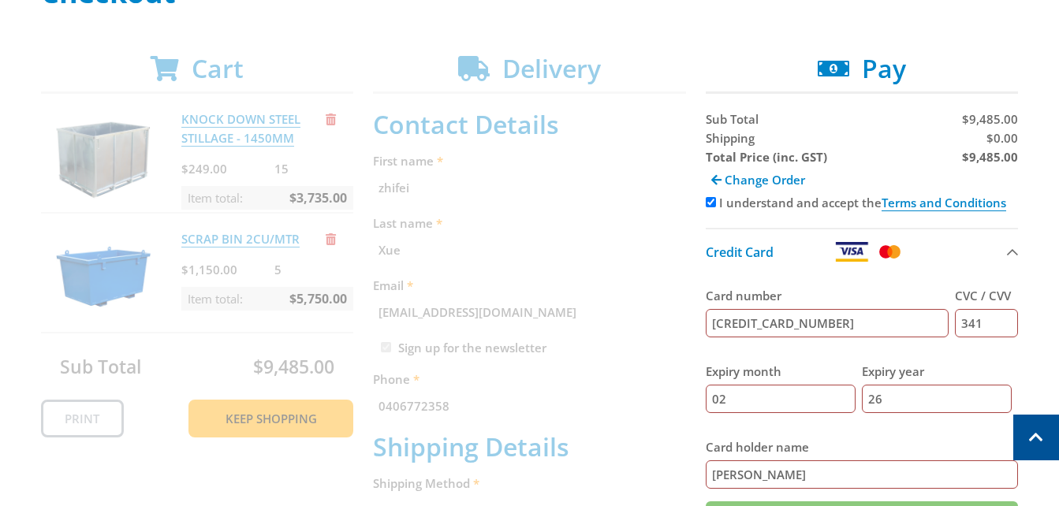
scroll to position [245, 0]
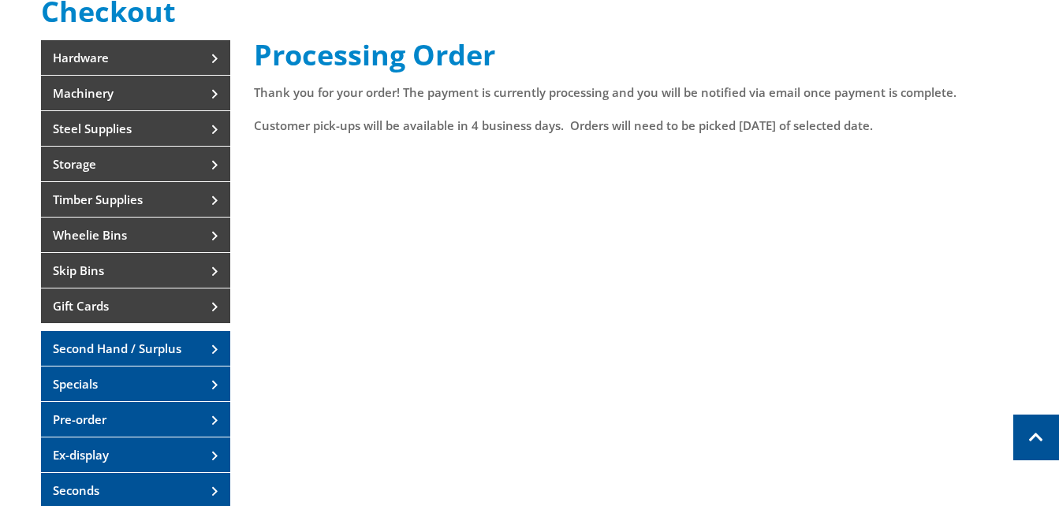
scroll to position [237, 0]
